Goal: Entertainment & Leisure: Consume media (video, audio)

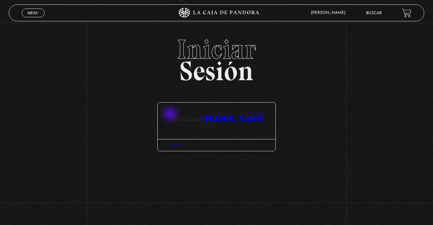
click at [244, 123] on div at bounding box center [217, 131] width 118 height 16
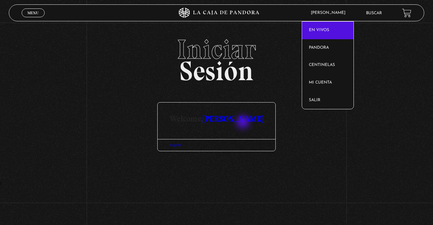
click at [333, 22] on link "En vivos" at bounding box center [327, 31] width 51 height 18
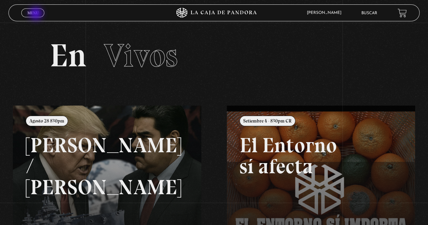
click at [37, 14] on span "Menu" at bounding box center [32, 13] width 11 height 4
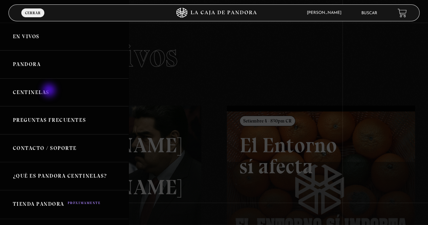
click at [50, 91] on link "Centinelas" at bounding box center [64, 92] width 129 height 28
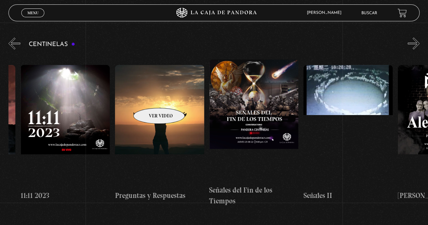
scroll to position [0, 4611]
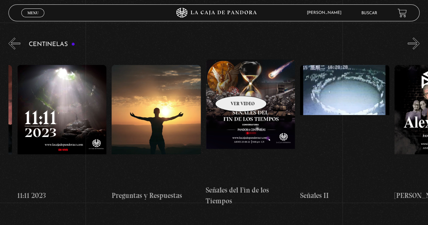
click at [232, 86] on figure at bounding box center [250, 121] width 89 height 122
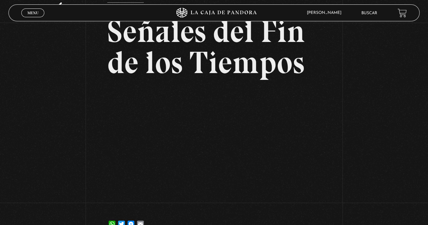
scroll to position [47, 0]
